Goal: Check status

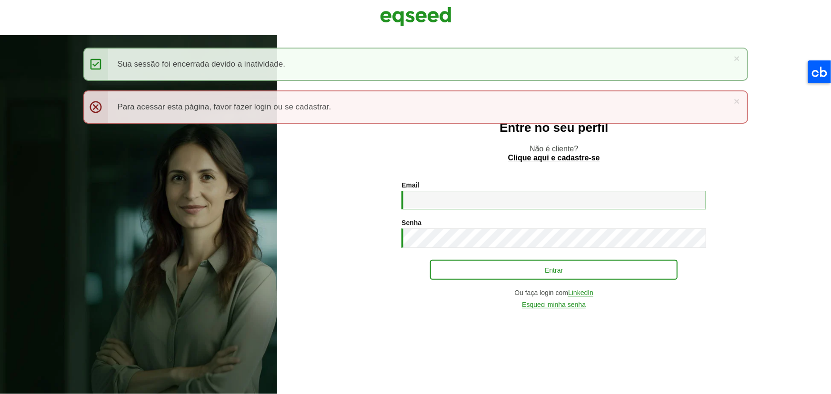
type input "**********"
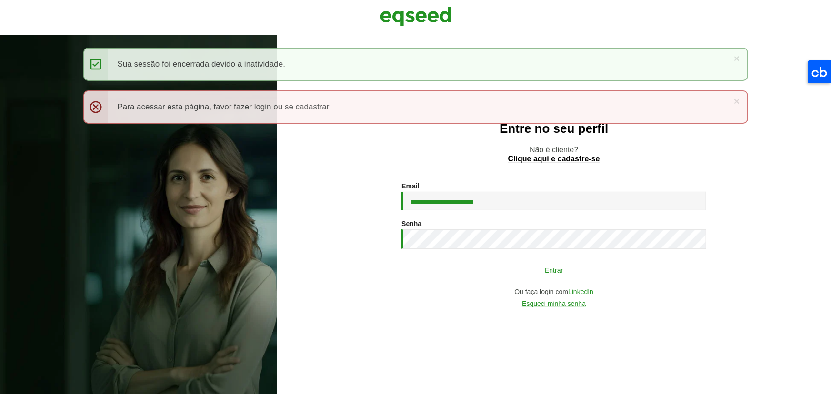
click at [487, 267] on button "Entrar" at bounding box center [554, 270] width 248 height 18
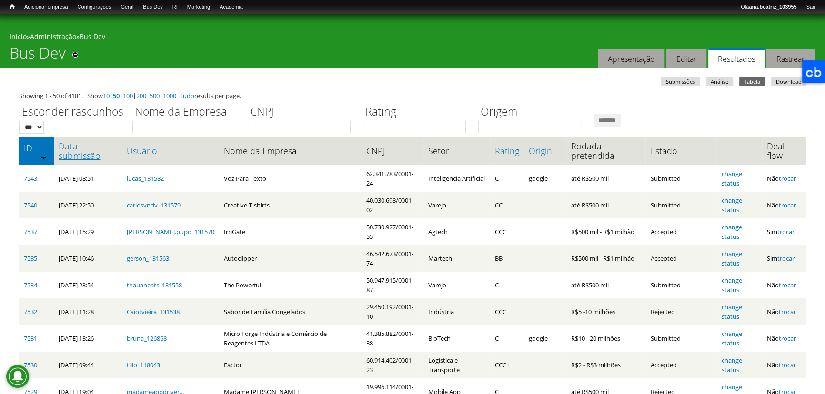
click at [81, 149] on link "Data submissão" at bounding box center [88, 150] width 58 height 19
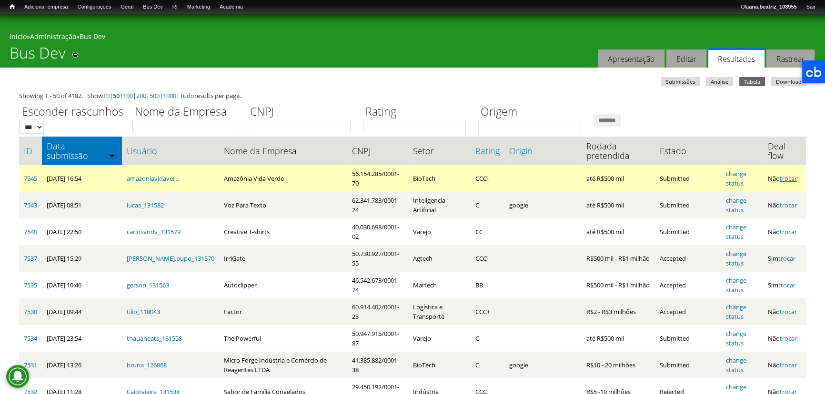
click at [792, 179] on link "trocar" at bounding box center [788, 178] width 17 height 9
